Goal: Task Accomplishment & Management: Complete application form

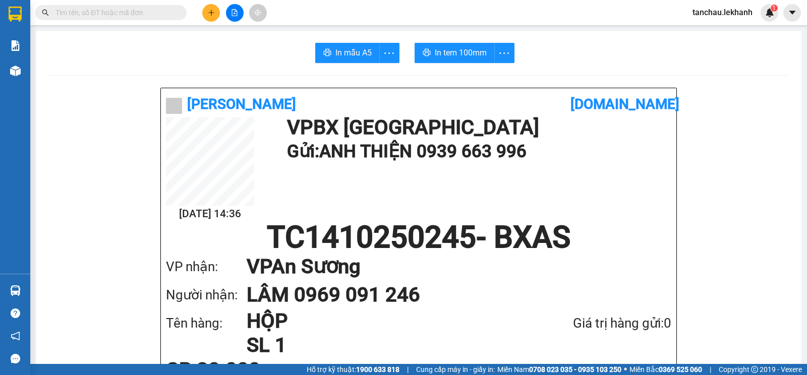
click at [158, 18] on input "text" at bounding box center [114, 12] width 119 height 11
drag, startPoint x: 158, startPoint y: 17, endPoint x: 162, endPoint y: 11, distance: 7.6
click at [157, 17] on input "text" at bounding box center [114, 12] width 119 height 11
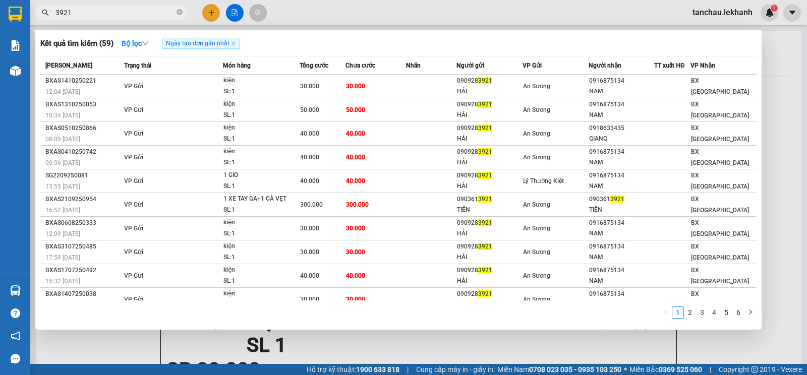
type input "3921"
click at [206, 11] on div at bounding box center [403, 187] width 807 height 375
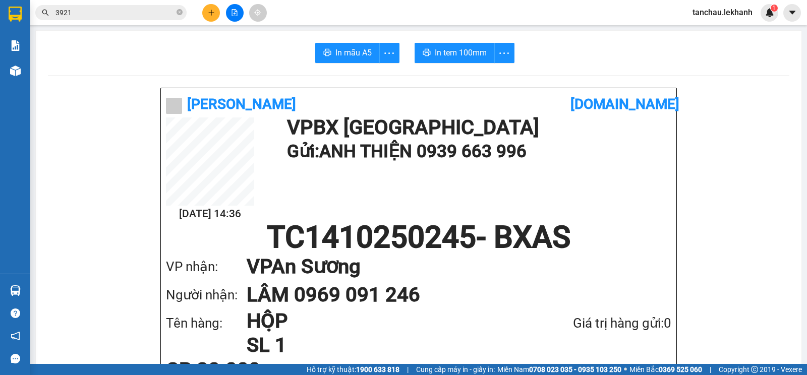
click at [206, 11] on button at bounding box center [211, 13] width 18 height 18
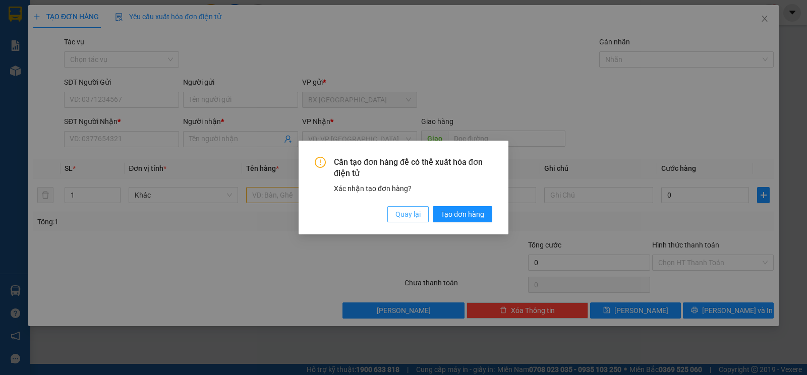
click at [399, 212] on span "Quay lại" at bounding box center [408, 214] width 25 height 11
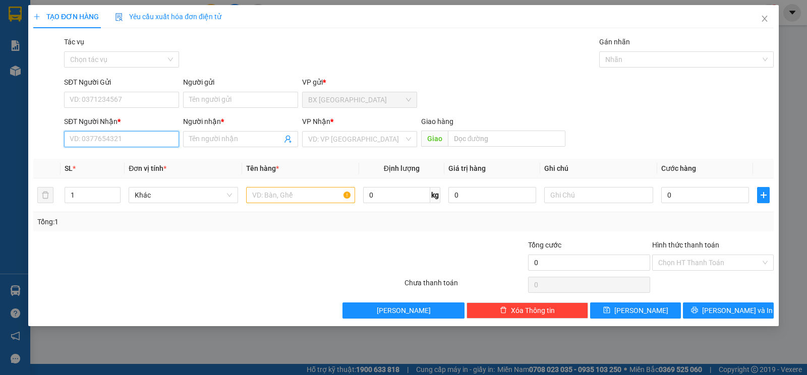
click at [124, 143] on input "SĐT Người Nhận *" at bounding box center [121, 139] width 115 height 16
click at [202, 139] on input "Người nhận *" at bounding box center [235, 139] width 93 height 11
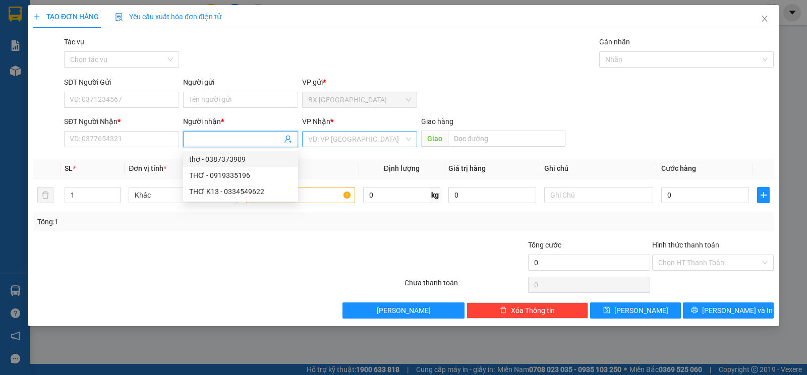
click at [355, 132] on input "search" at bounding box center [356, 139] width 96 height 15
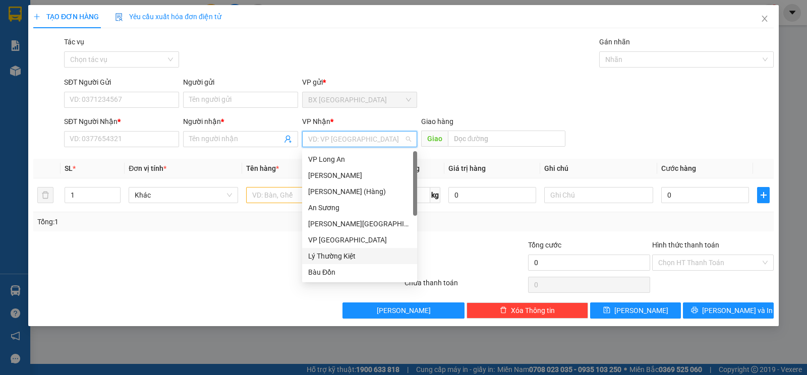
type input "t"
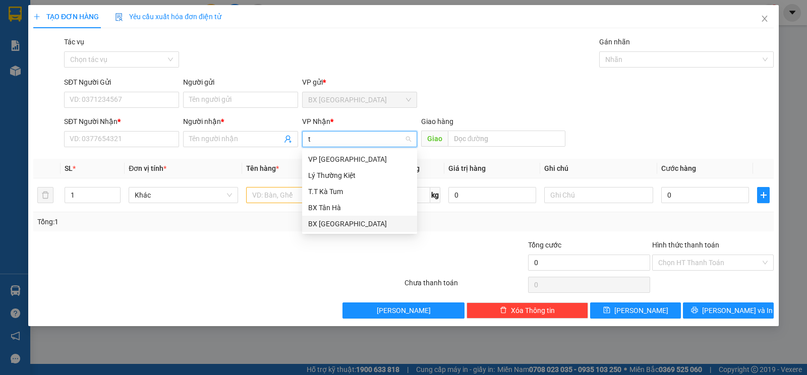
click at [337, 224] on div "BX [PERSON_NAME]" at bounding box center [359, 223] width 103 height 11
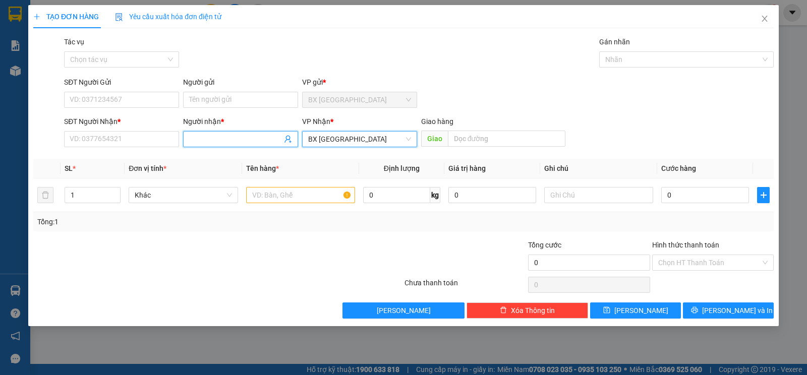
click at [205, 136] on input "Người nhận *" at bounding box center [235, 139] width 93 height 11
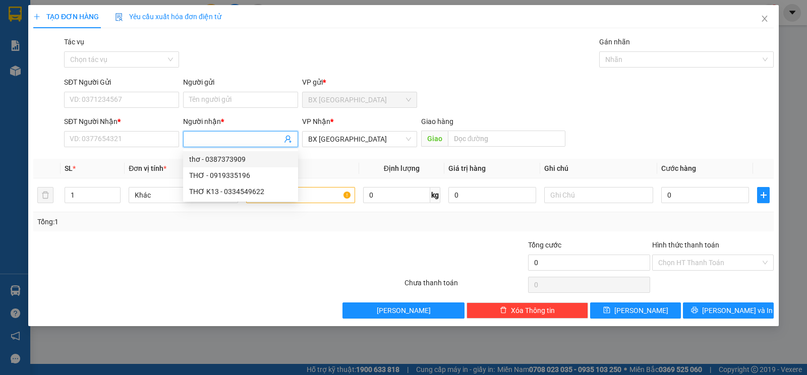
type input "r"
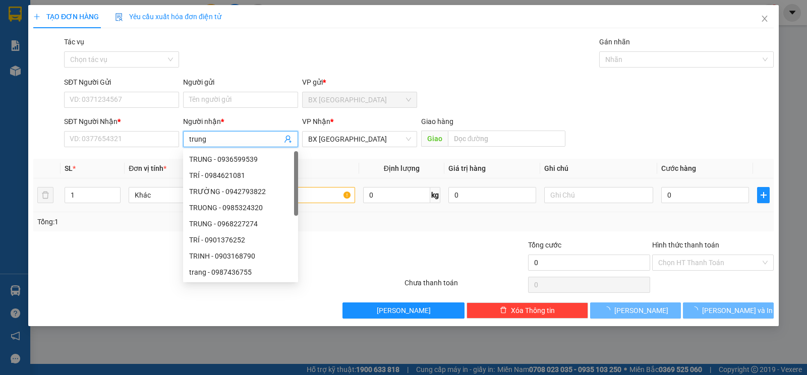
type input "trung"
click at [322, 190] on input "text" at bounding box center [300, 195] width 109 height 16
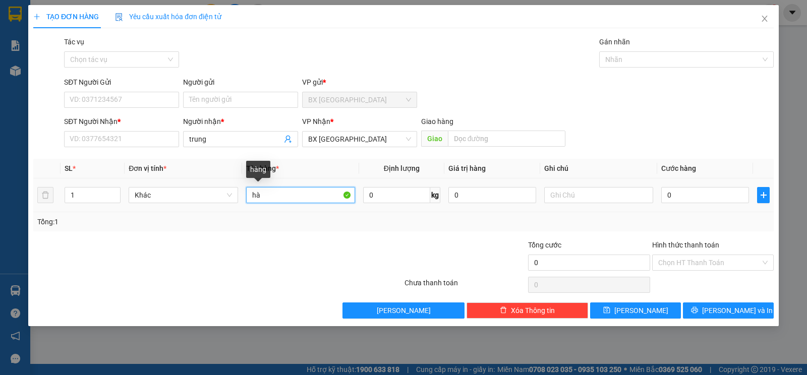
type input "h"
type input "kiện"
click at [675, 195] on input "0" at bounding box center [705, 195] width 88 height 16
type input "2"
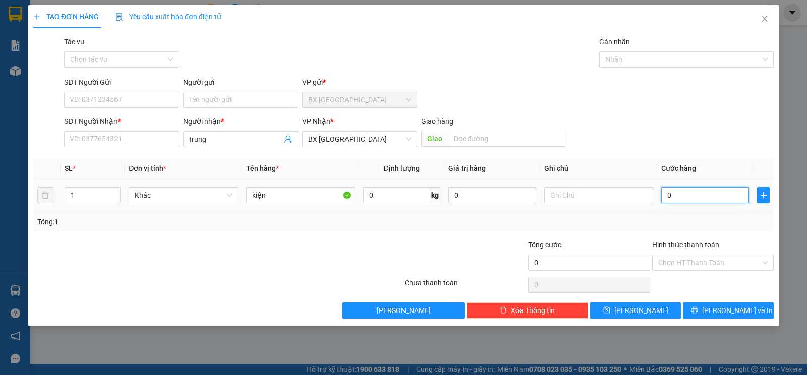
type input "2"
type input "20"
type input "200"
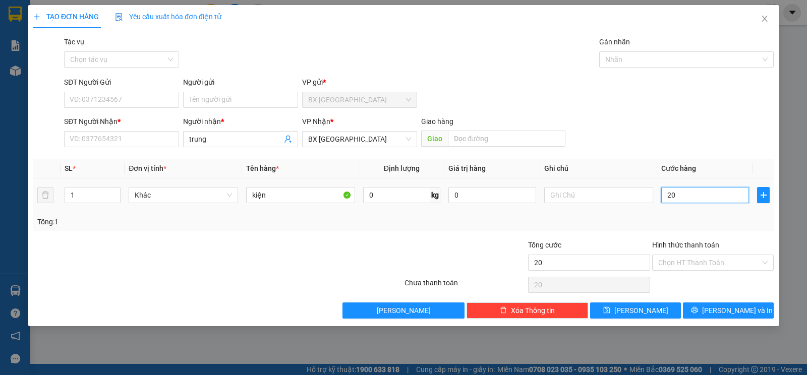
type input "200"
type input "200.000"
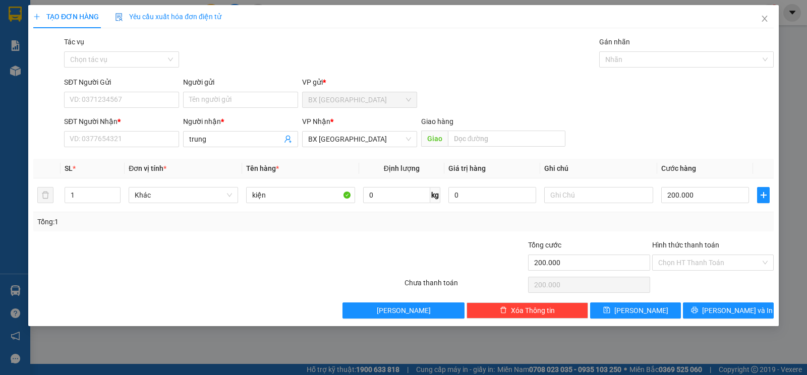
click at [581, 272] on div "Tổng cước 200.000" at bounding box center [589, 257] width 122 height 35
click at [721, 301] on div "Transit Pickup Surcharge Ids Transit Deliver Surcharge Ids Transit Deliver Surc…" at bounding box center [403, 177] width 741 height 283
click at [202, 87] on div "Người gửi" at bounding box center [240, 82] width 115 height 11
click at [202, 92] on input "Người gửi" at bounding box center [240, 100] width 115 height 16
click at [197, 94] on input "Người gửi" at bounding box center [240, 100] width 115 height 16
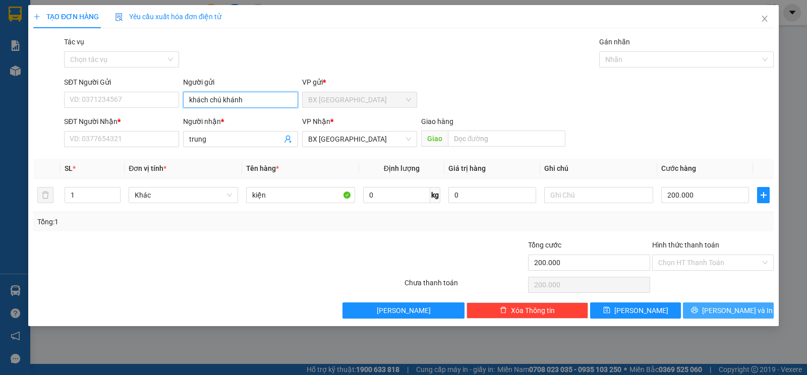
type input "khách [PERSON_NAME]"
click at [756, 312] on button "Lưu và In" at bounding box center [728, 311] width 91 height 16
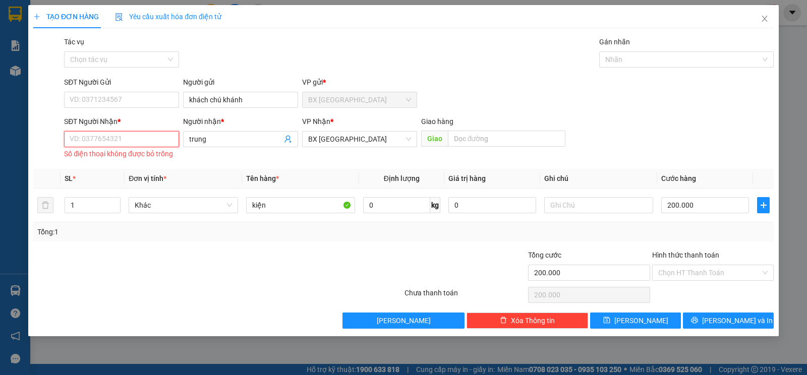
click at [163, 141] on input "SĐT Người Nhận *" at bounding box center [121, 139] width 115 height 16
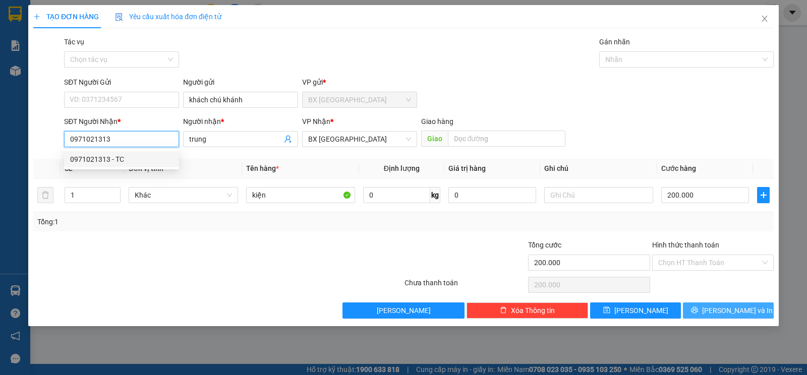
type input "0971021313"
click at [704, 311] on button "Lưu và In" at bounding box center [728, 311] width 91 height 16
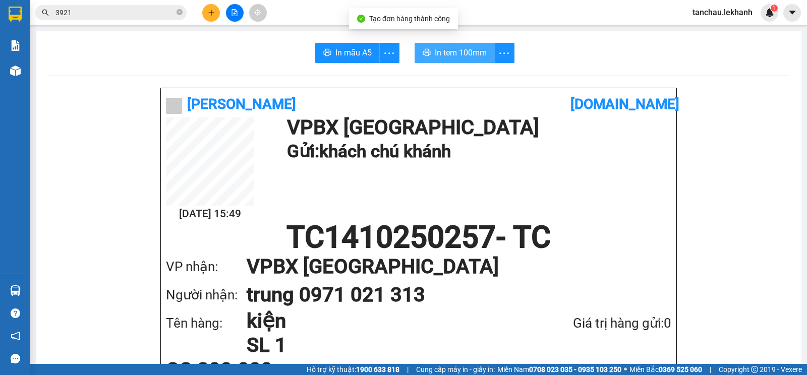
click at [479, 45] on button "In tem 100mm" at bounding box center [455, 53] width 80 height 20
